Goal: Task Accomplishment & Management: Manage account settings

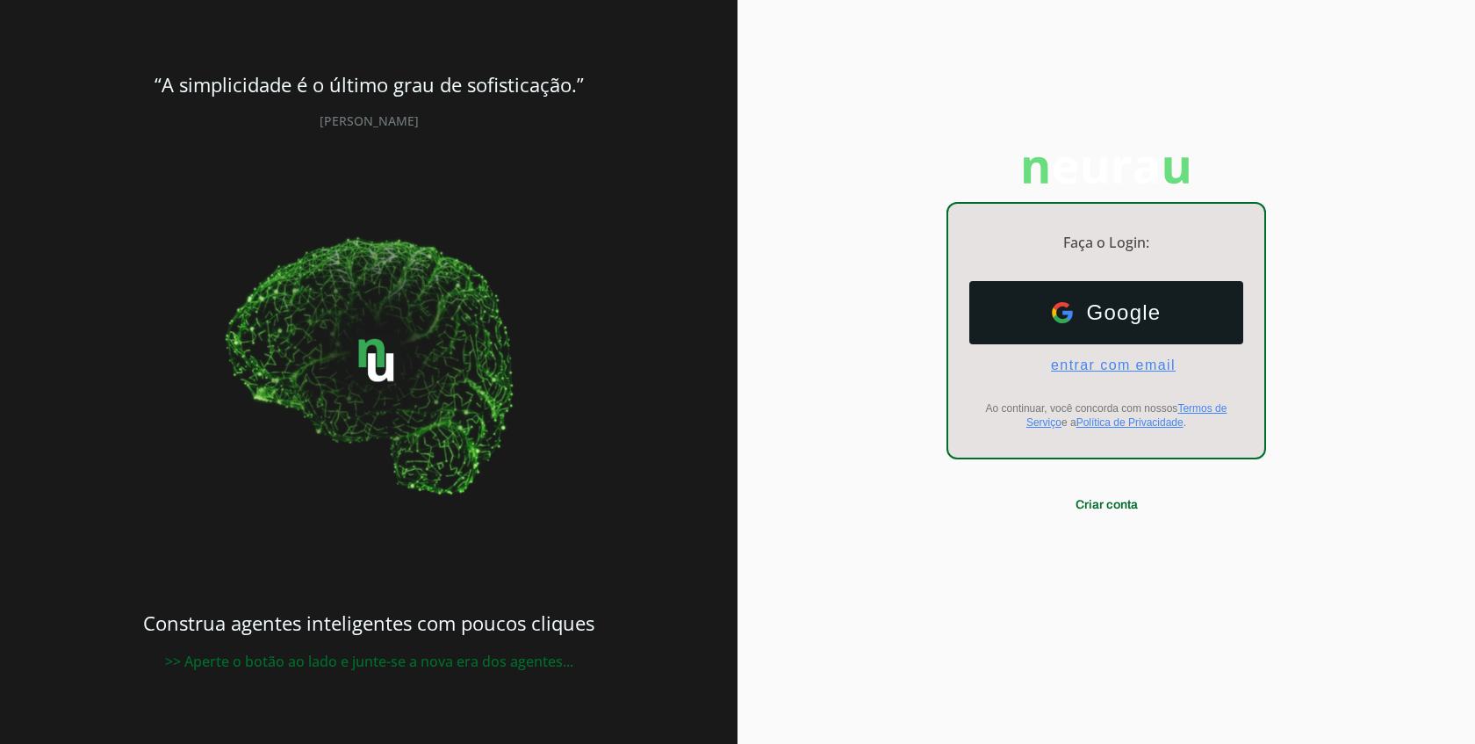
click at [1124, 368] on span "entrar com email" at bounding box center [1106, 365] width 139 height 16
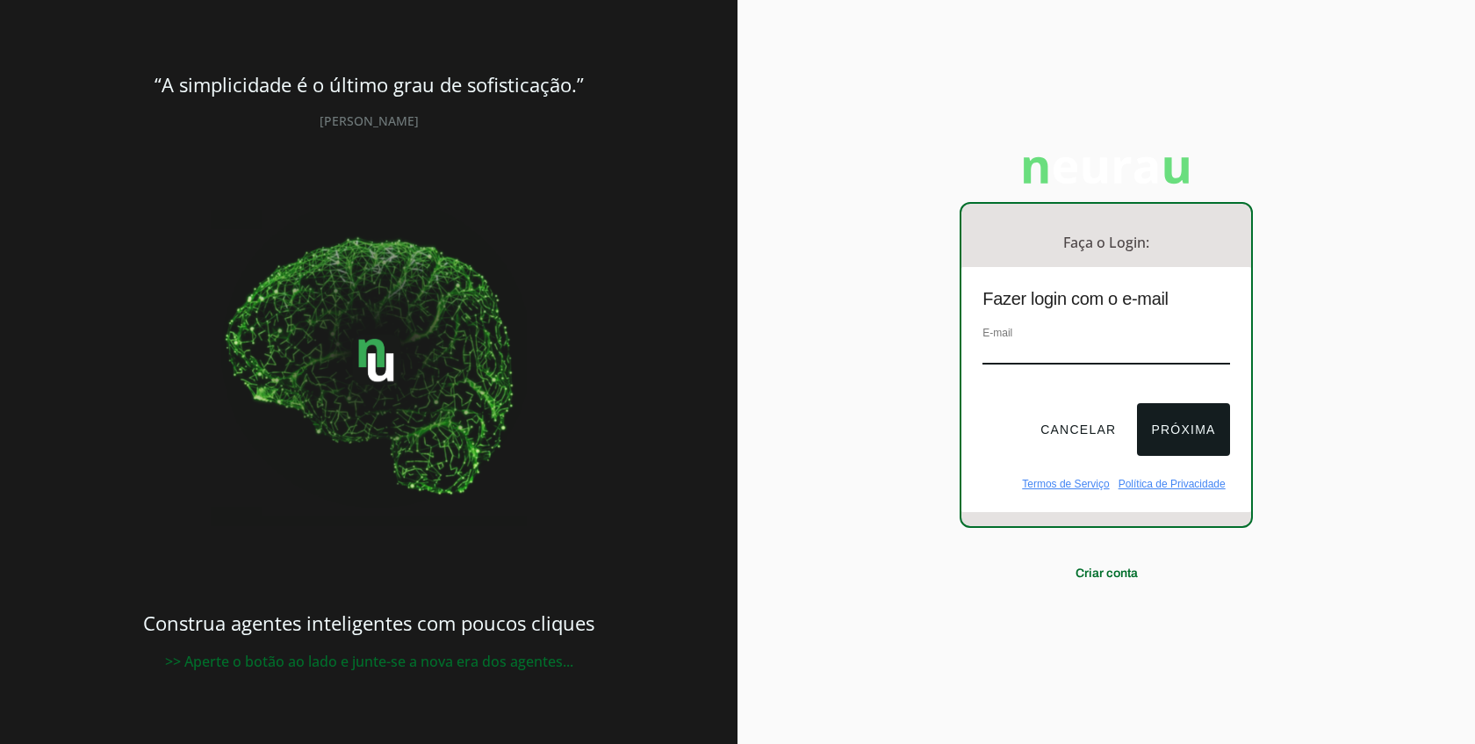
click at [1113, 349] on input "email" at bounding box center [1106, 353] width 247 height 24
click at [1111, 339] on div "E-mail" at bounding box center [1106, 352] width 247 height 59
click at [1085, 356] on input "email" at bounding box center [1106, 353] width 247 height 24
paste input "[EMAIL_ADDRESS][DOMAIN_NAME]"
type input "[EMAIL_ADDRESS][DOMAIN_NAME]"
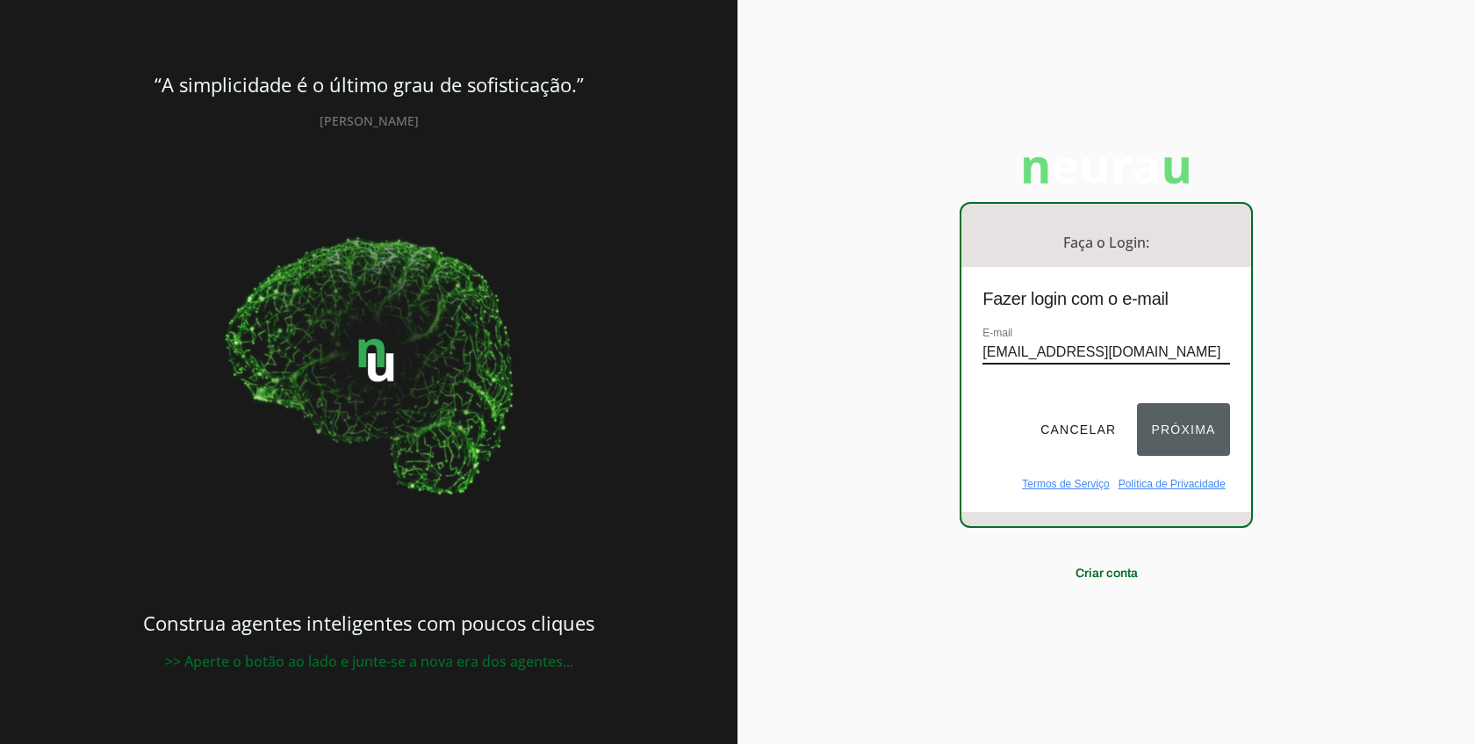
click at [1196, 379] on button "Próxima" at bounding box center [1183, 429] width 92 height 53
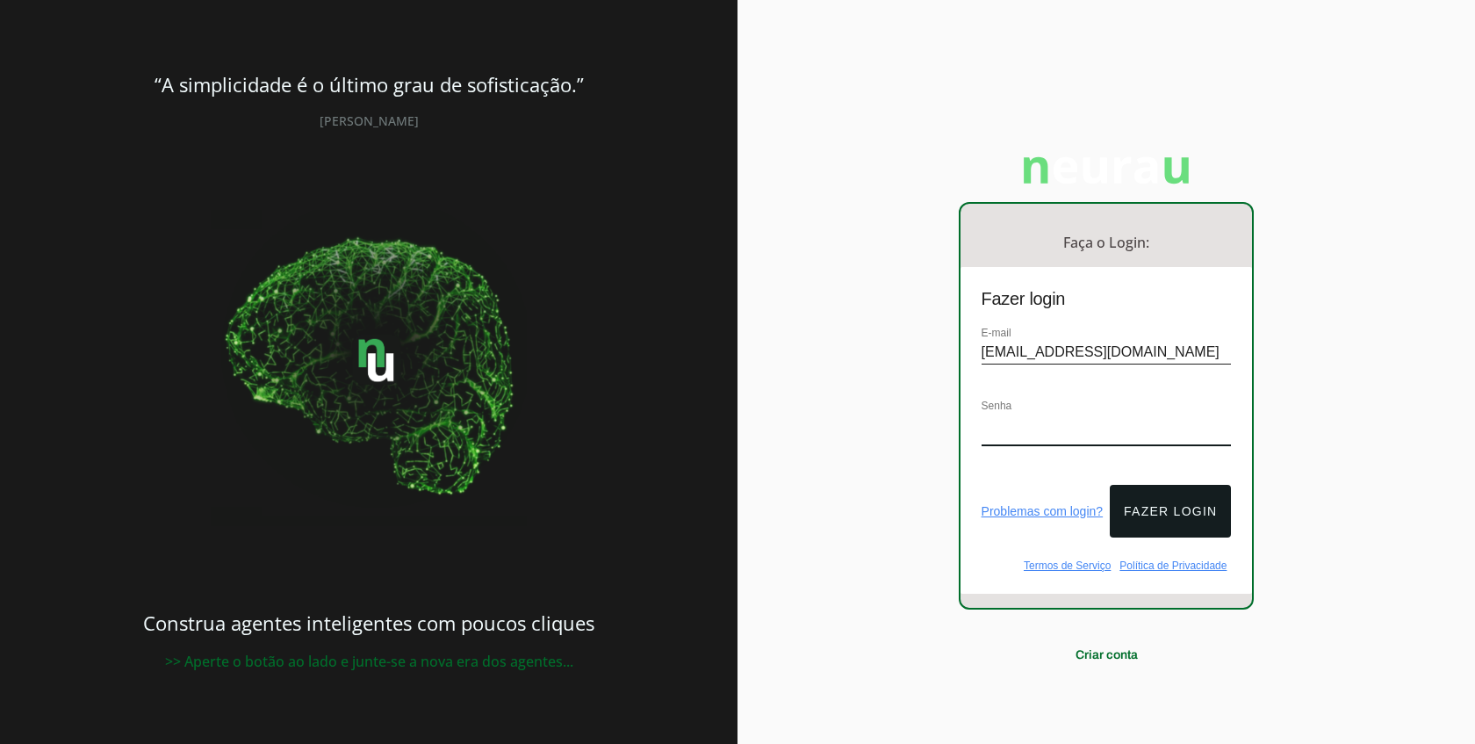
click at [1137, 379] on div "Senha" at bounding box center [1107, 430] width 250 height 68
click at [1188, 379] on button "Fazer login" at bounding box center [1170, 511] width 121 height 53
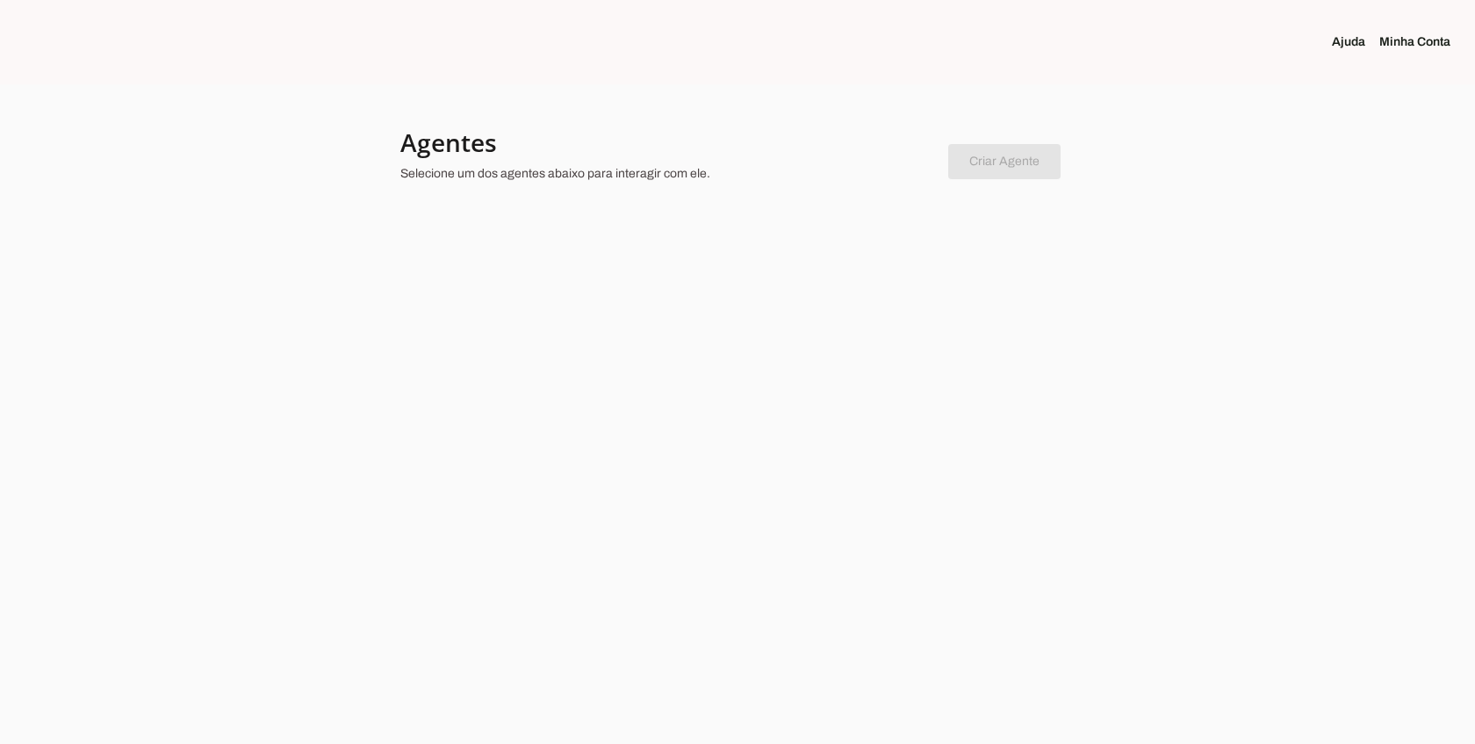
click at [1185, 147] on div at bounding box center [737, 372] width 1475 height 744
click at [1418, 38] on link "Minha Conta" at bounding box center [1422, 42] width 85 height 18
